Goal: Go to known website: Access a specific website the user already knows

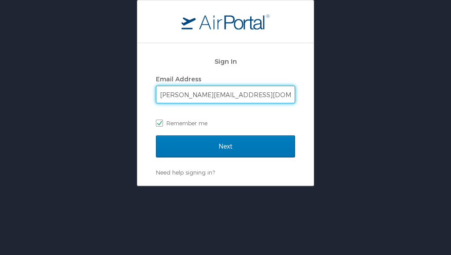
click at [263, 98] on input "christopher.menefee02@lsuhs.edu" at bounding box center [225, 94] width 138 height 17
type input "caitlin.busada@lsuhs.edu"
checkbox input "false"
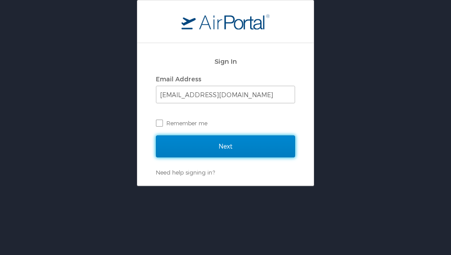
click at [189, 141] on input "Next" at bounding box center [225, 147] width 139 height 22
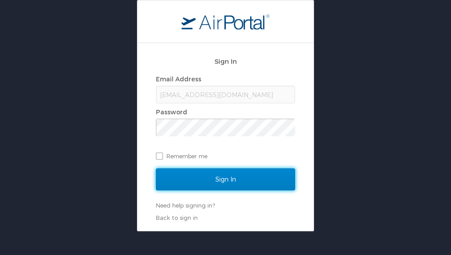
click at [192, 172] on input "Sign In" at bounding box center [225, 180] width 139 height 22
